Goal: Find contact information: Obtain details needed to contact an individual or organization

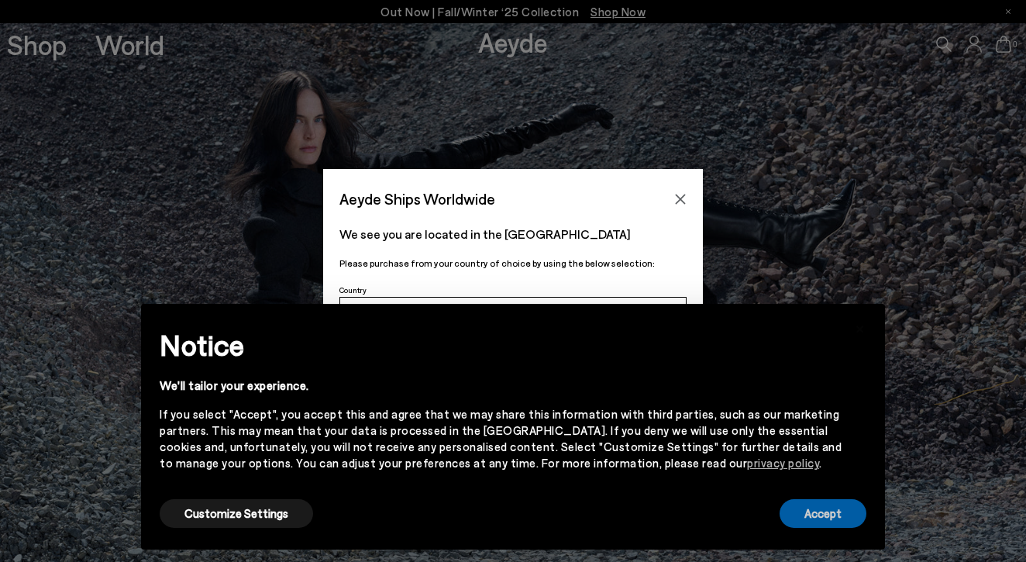
click at [821, 507] on button "Accept" at bounding box center [823, 513] width 87 height 29
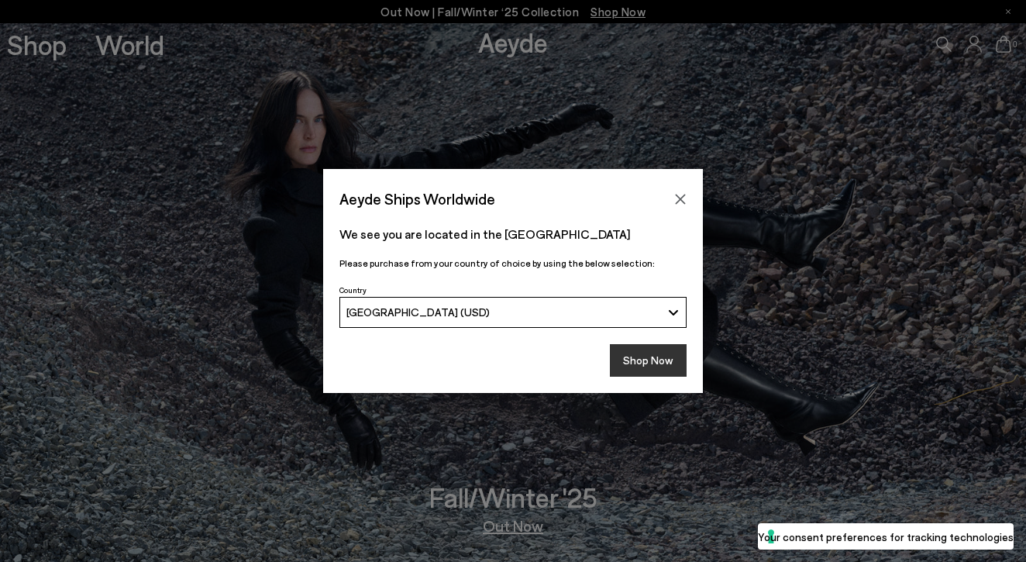
click at [667, 356] on button "Shop Now" at bounding box center [648, 360] width 77 height 33
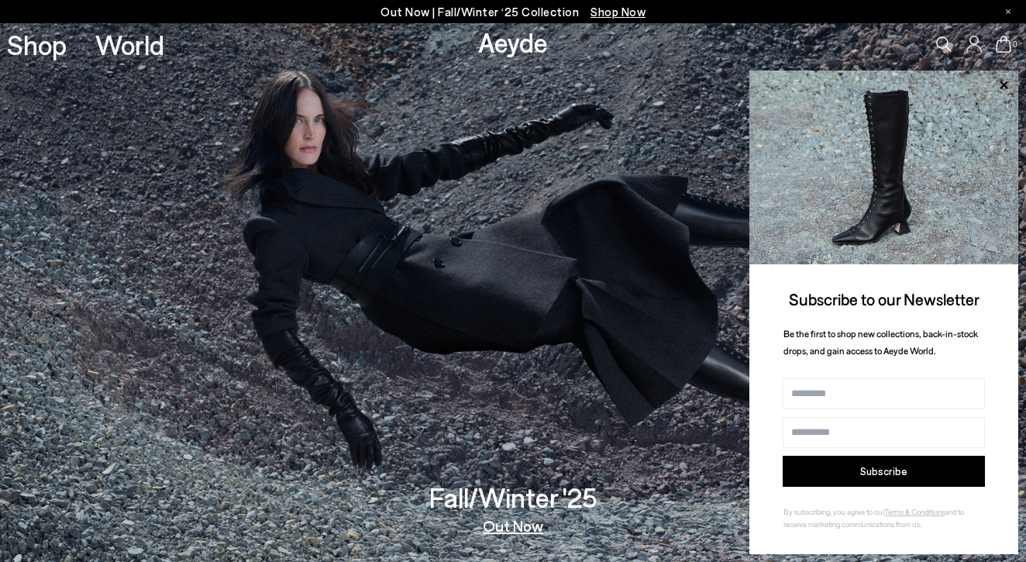
click at [1007, 13] on icon at bounding box center [1008, 11] width 5 height 5
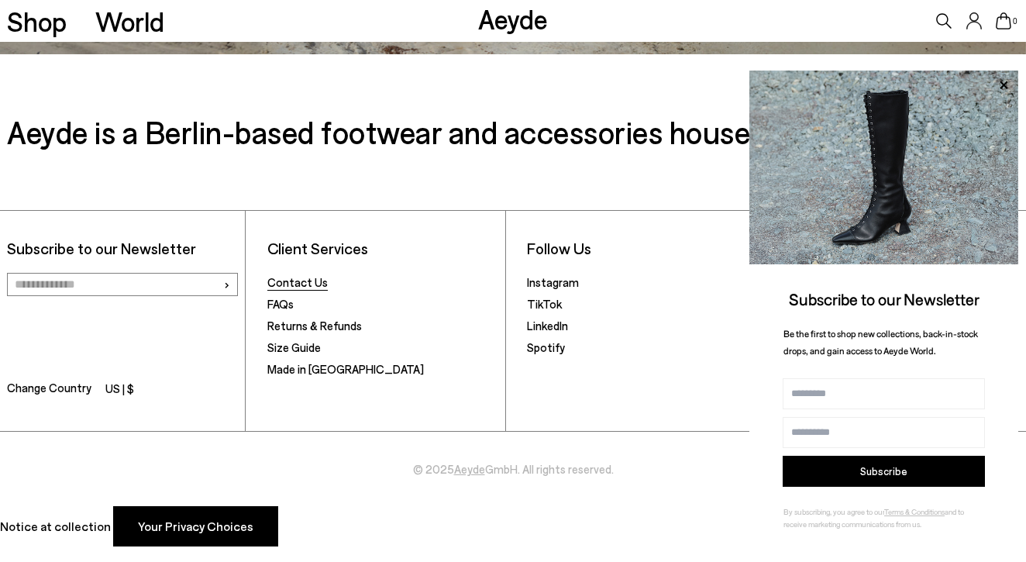
scroll to position [2530, 0]
click at [314, 279] on link "Contact Us" at bounding box center [297, 283] width 60 height 14
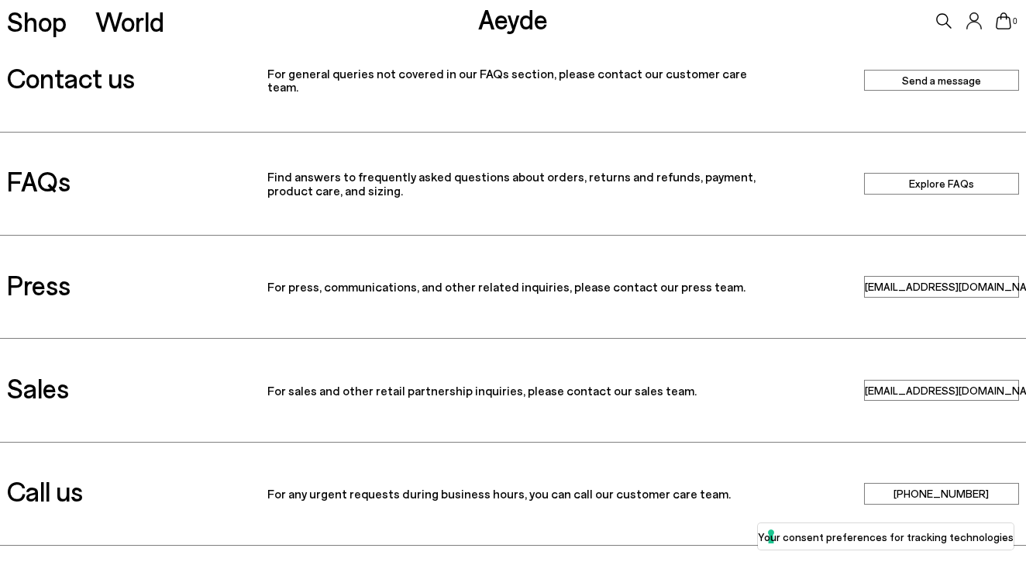
scroll to position [25, 0]
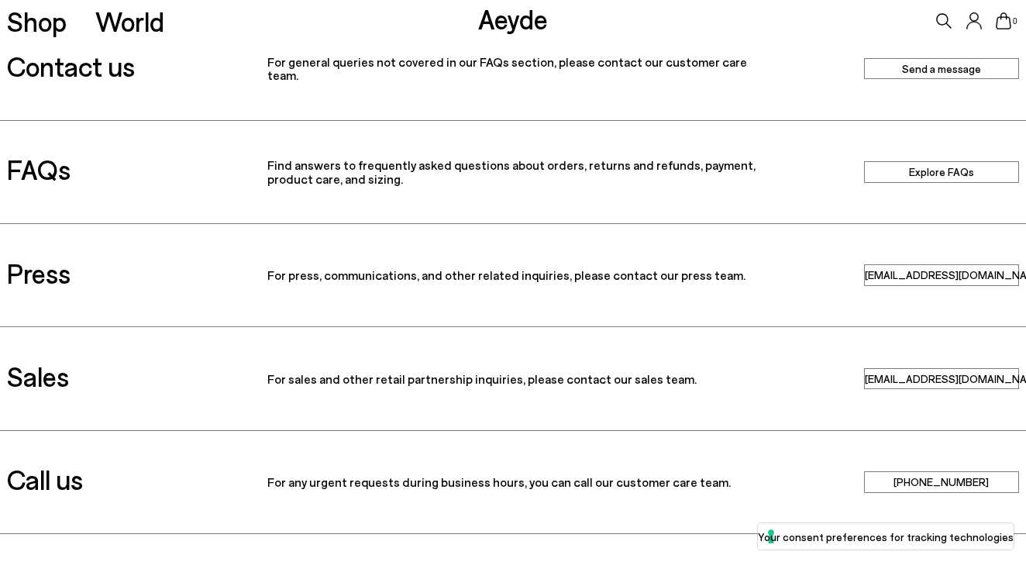
drag, startPoint x: 998, startPoint y: 270, endPoint x: 965, endPoint y: 270, distance: 33.3
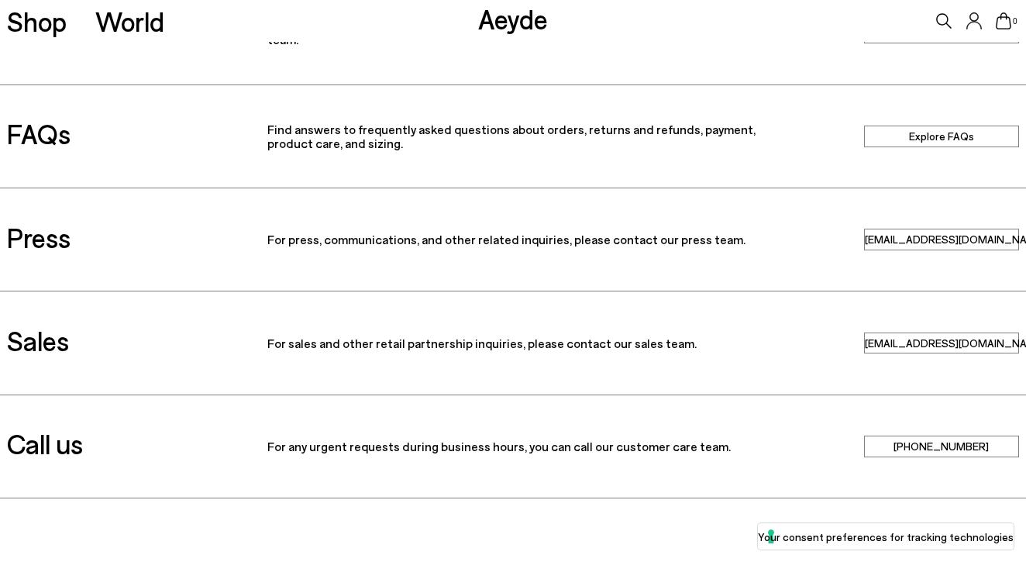
scroll to position [57, 0]
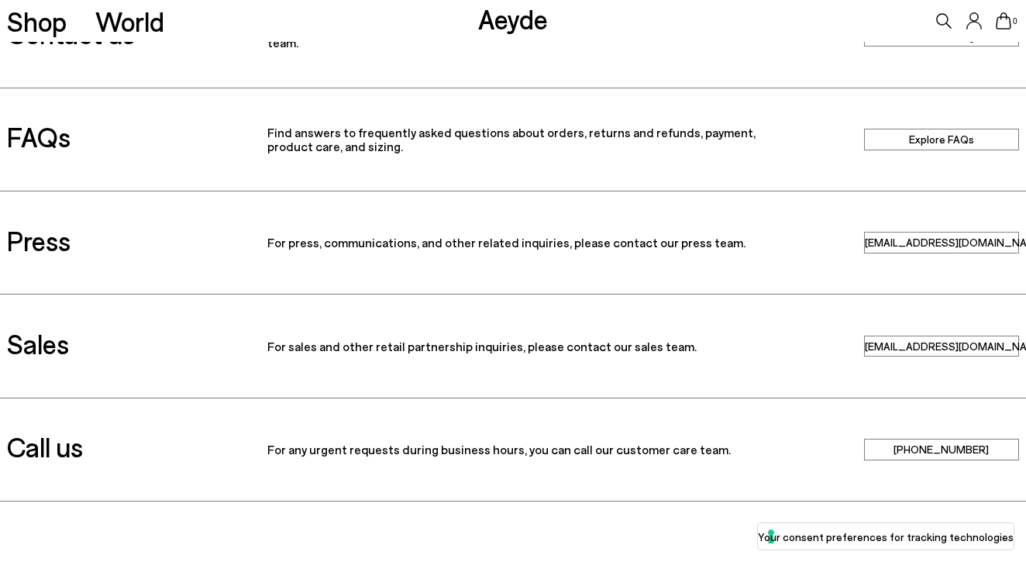
click at [945, 247] on link "press@aeyde.com" at bounding box center [941, 242] width 155 height 21
